Goal: Find specific page/section: Find specific page/section

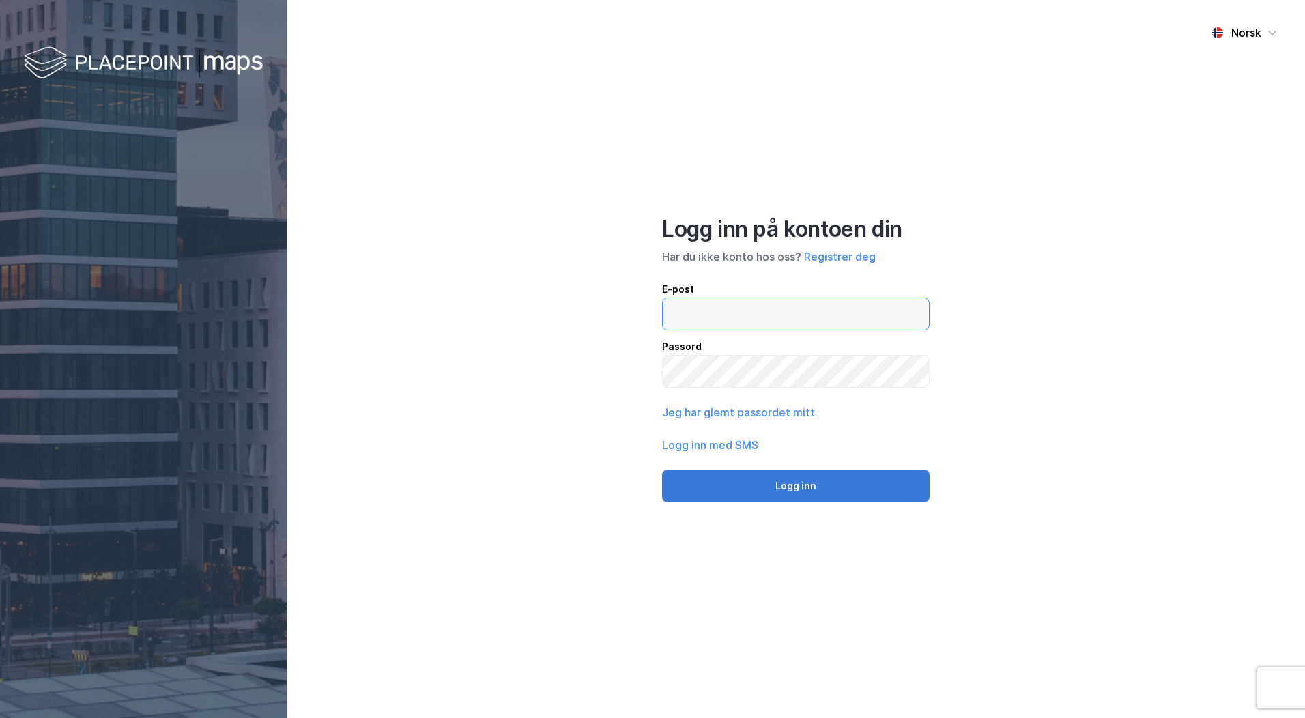
type input "[PERSON_NAME][EMAIL_ADDRESS][DOMAIN_NAME]"
click at [803, 490] on button "Logg inn" at bounding box center [796, 486] width 268 height 33
